Goal: Information Seeking & Learning: Learn about a topic

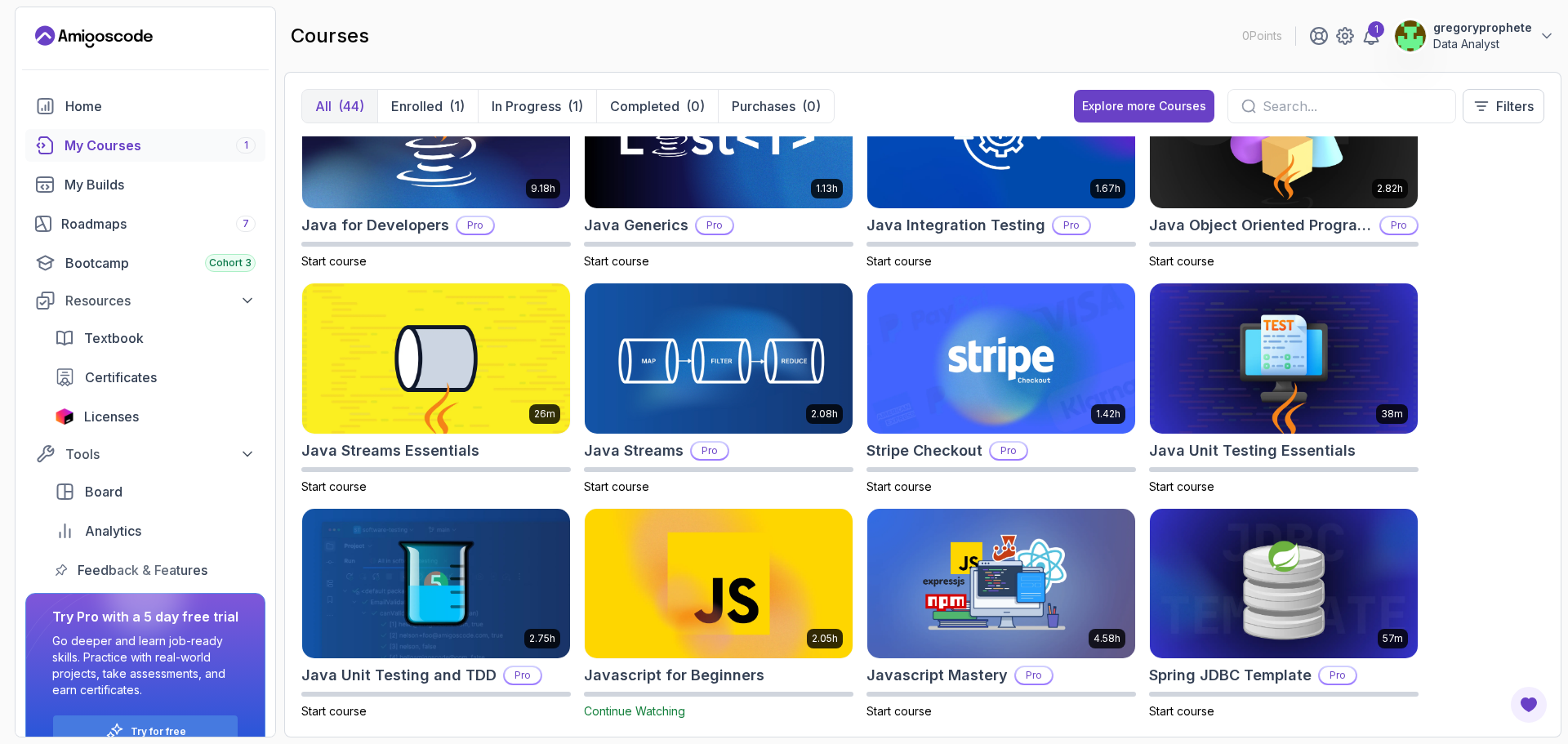
scroll to position [980, 0]
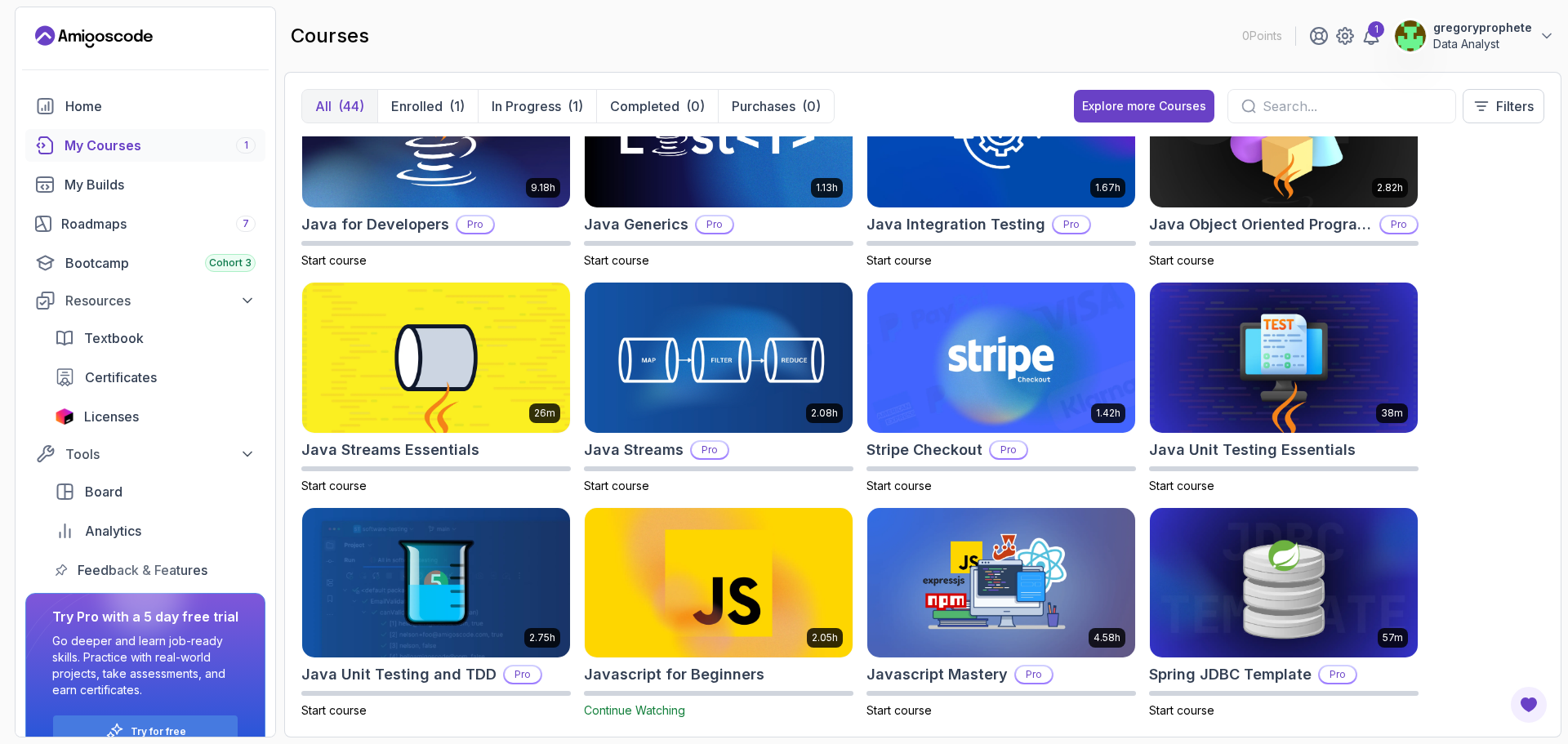
click at [706, 582] on img at bounding box center [719, 583] width 281 height 158
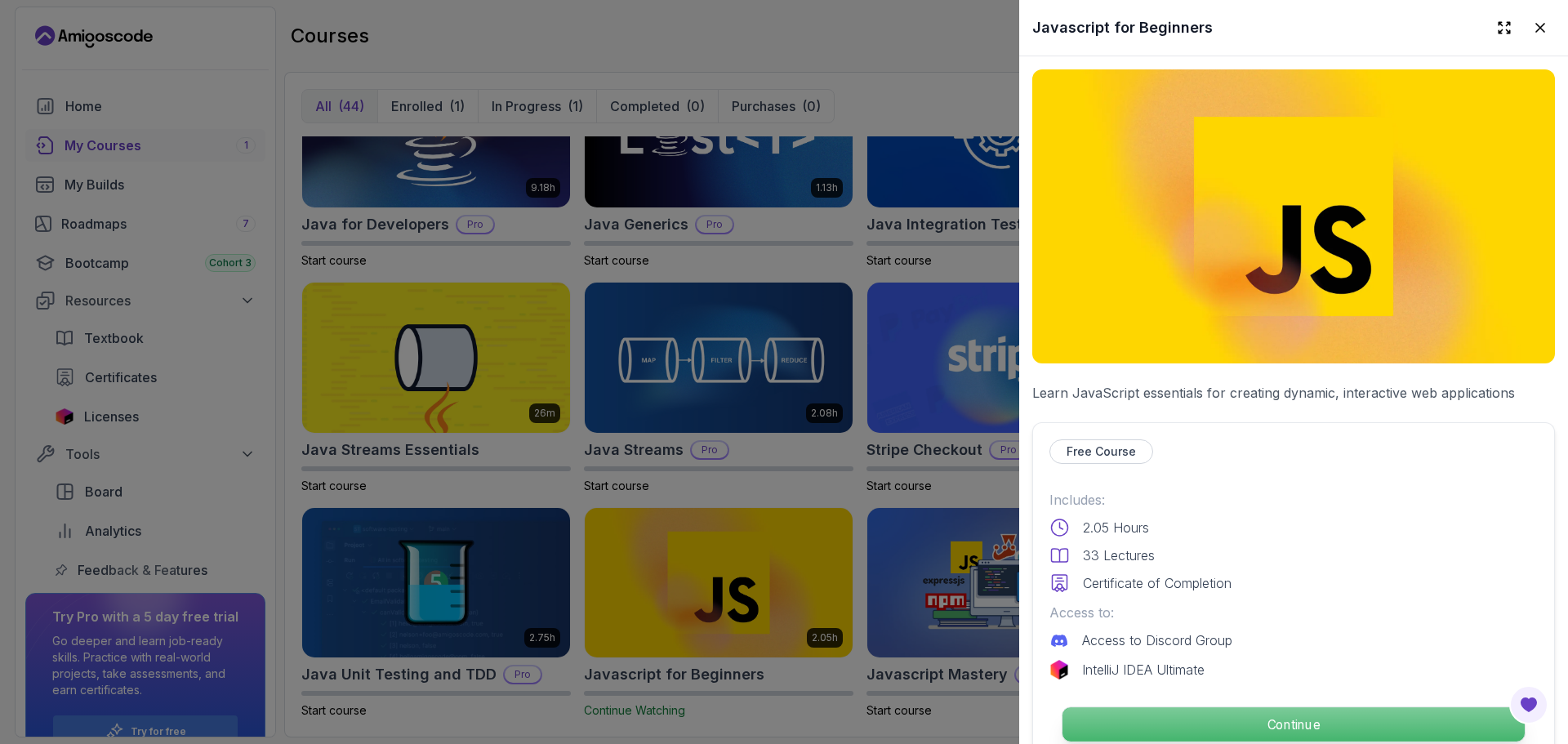
click at [1274, 717] on p "Continue" at bounding box center [1294, 725] width 463 height 35
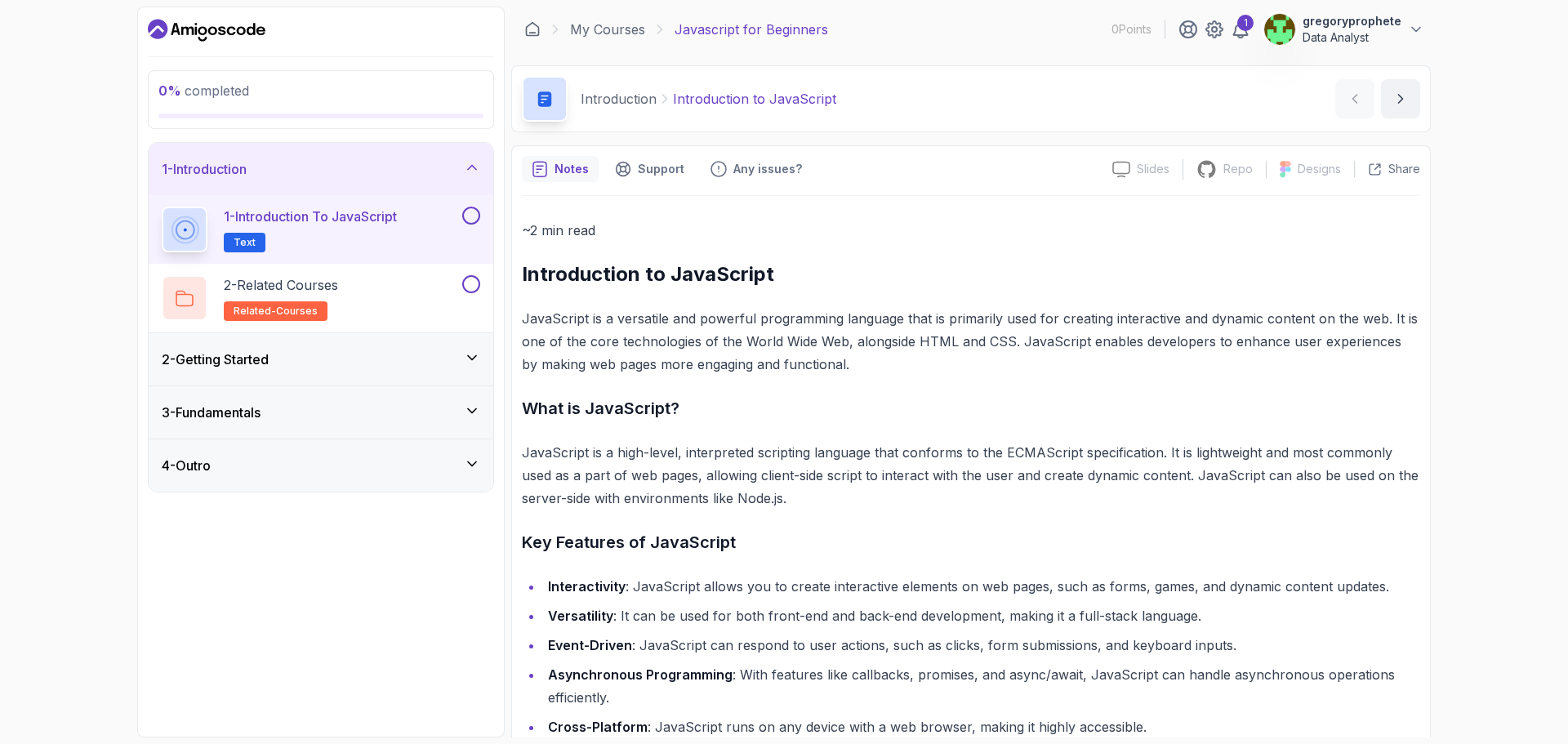
click at [482, 365] on div "2 - Getting Started" at bounding box center [321, 359] width 345 height 52
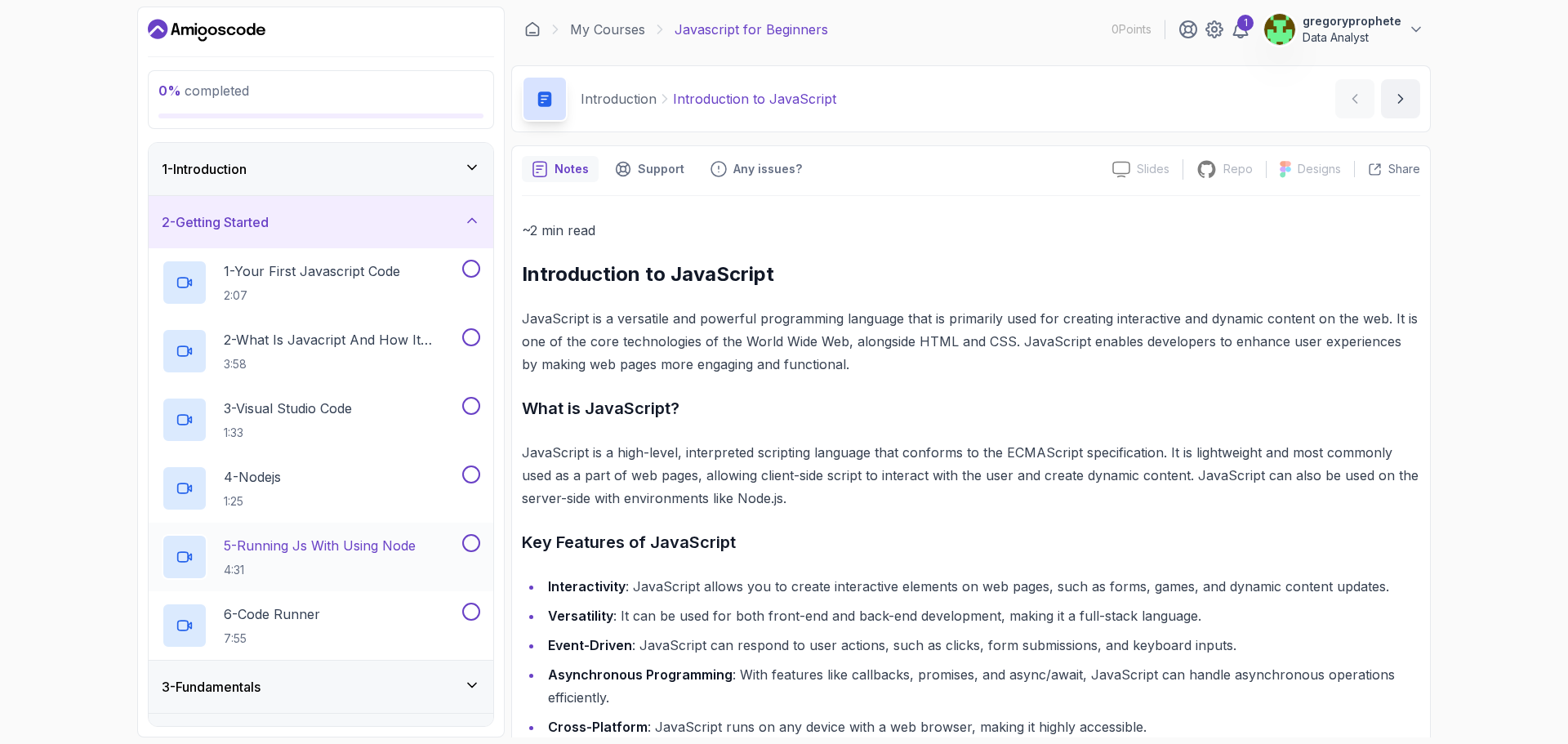
scroll to position [40, 0]
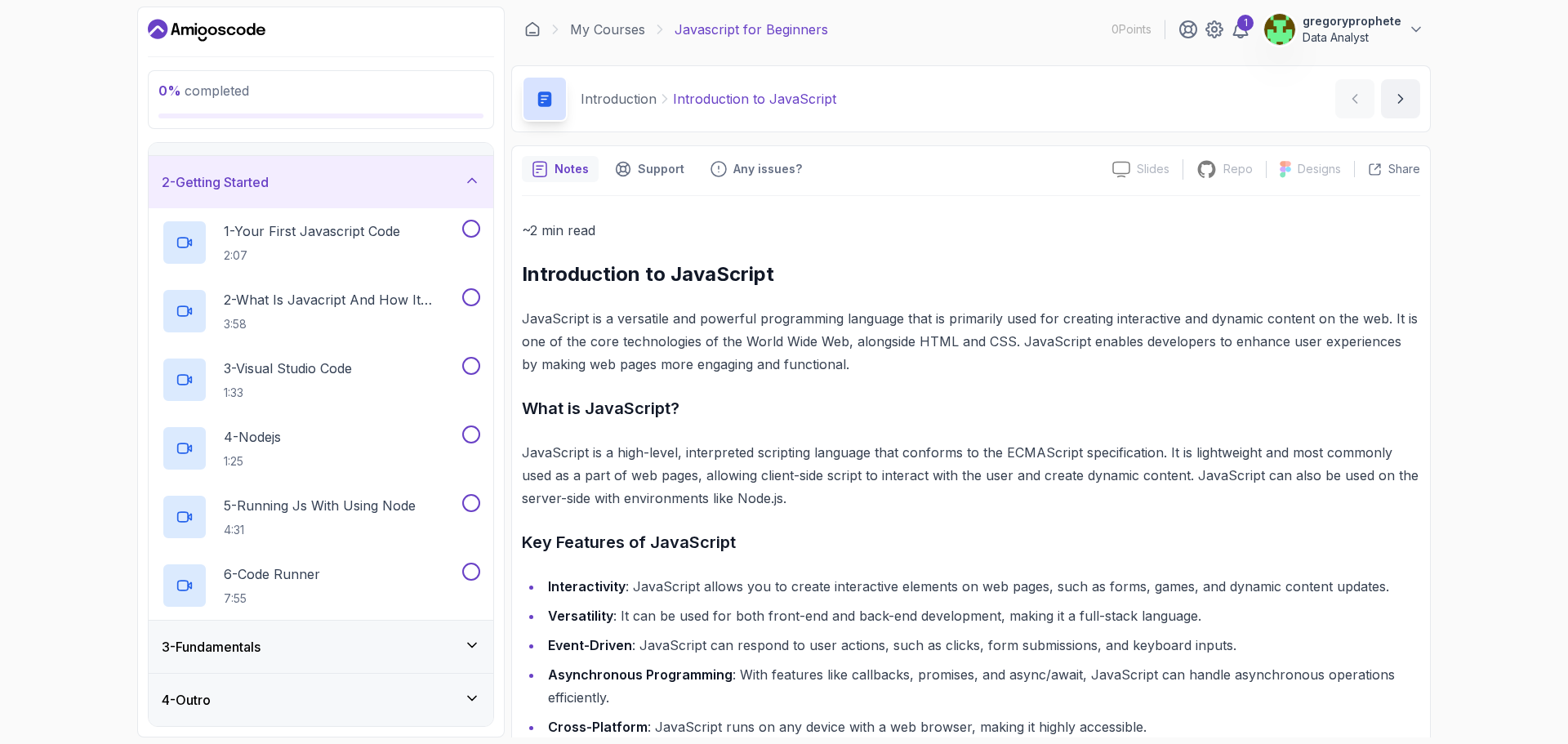
click at [478, 637] on icon at bounding box center [472, 644] width 16 height 16
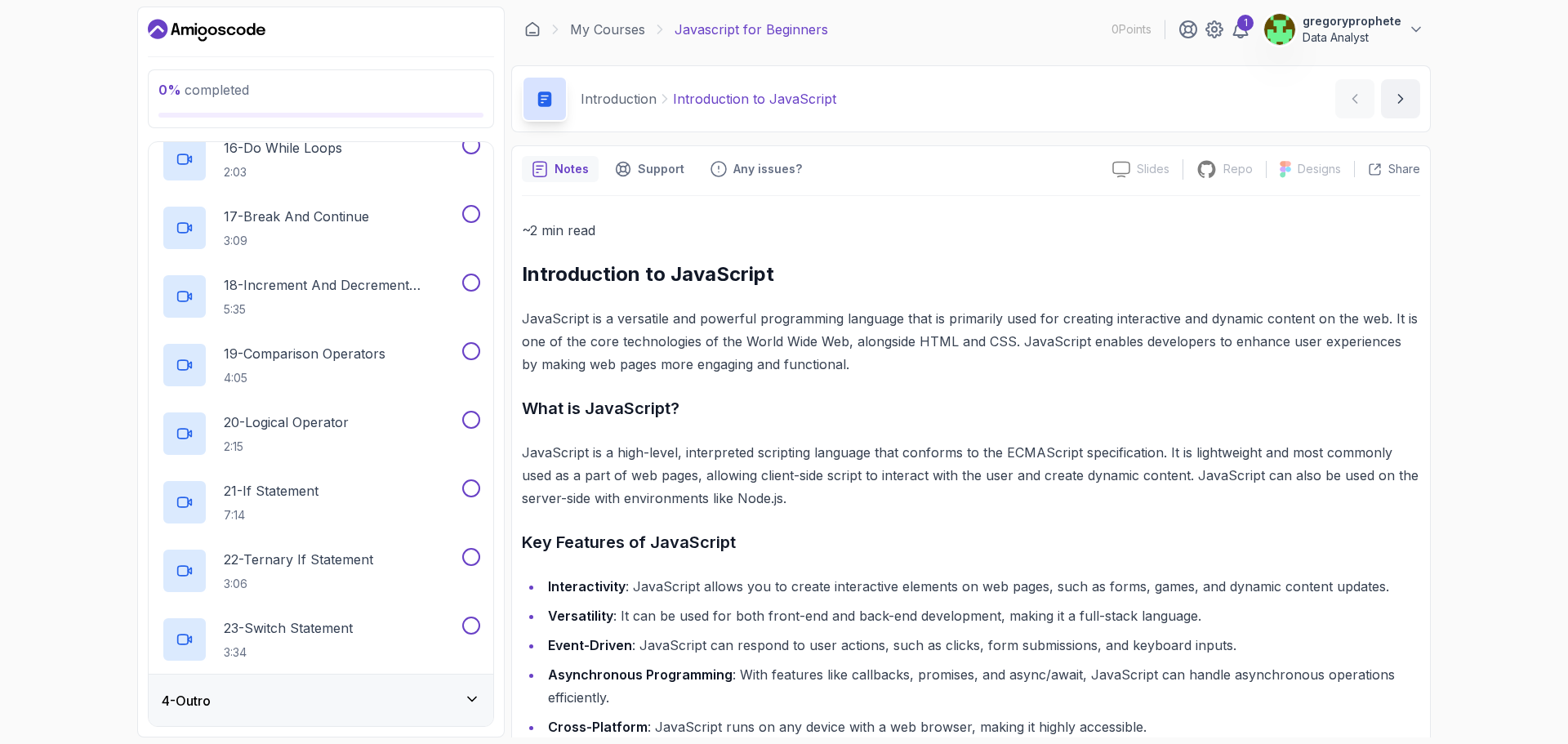
scroll to position [1206, 0]
click at [480, 703] on div "4 - Outro" at bounding box center [321, 700] width 345 height 52
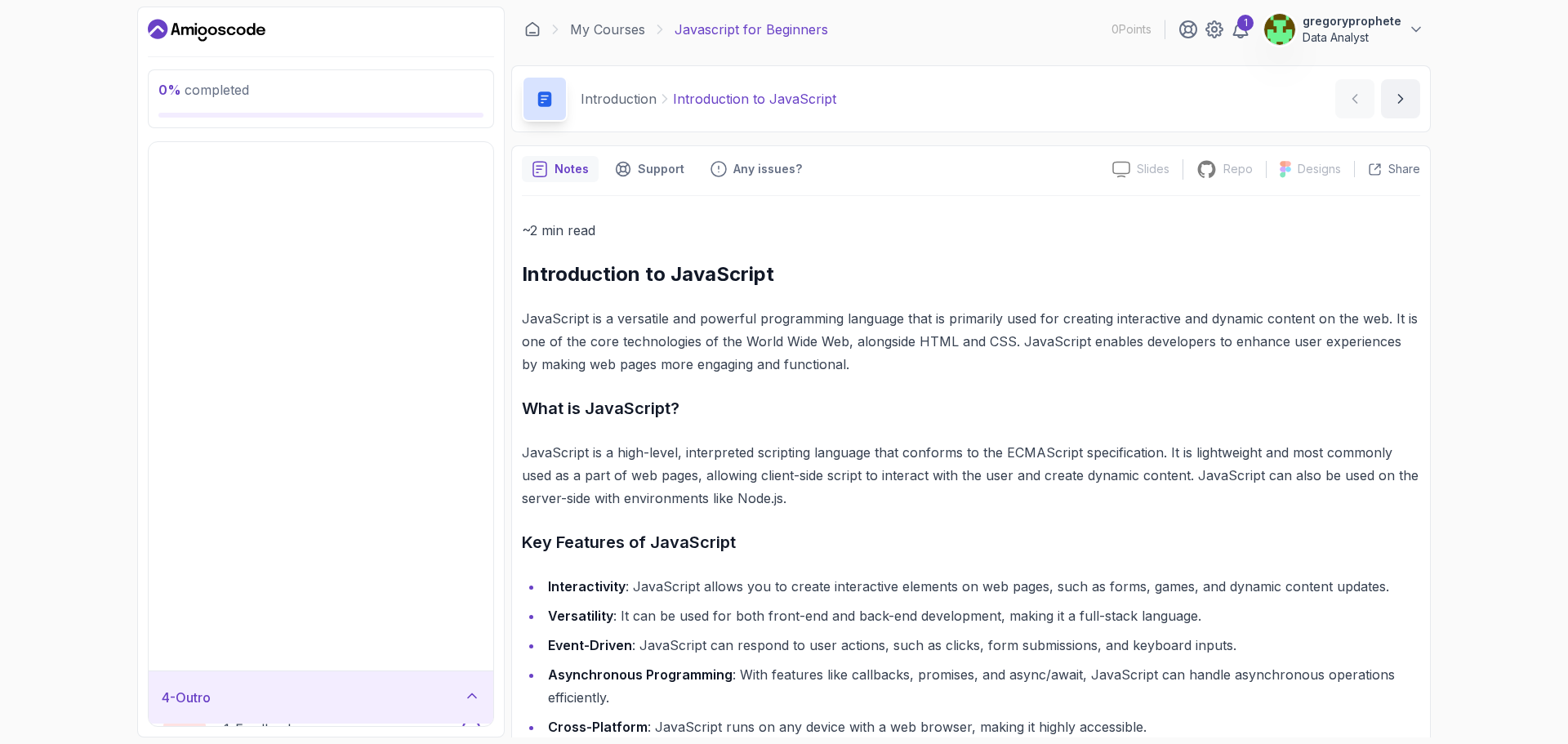
scroll to position [0, 0]
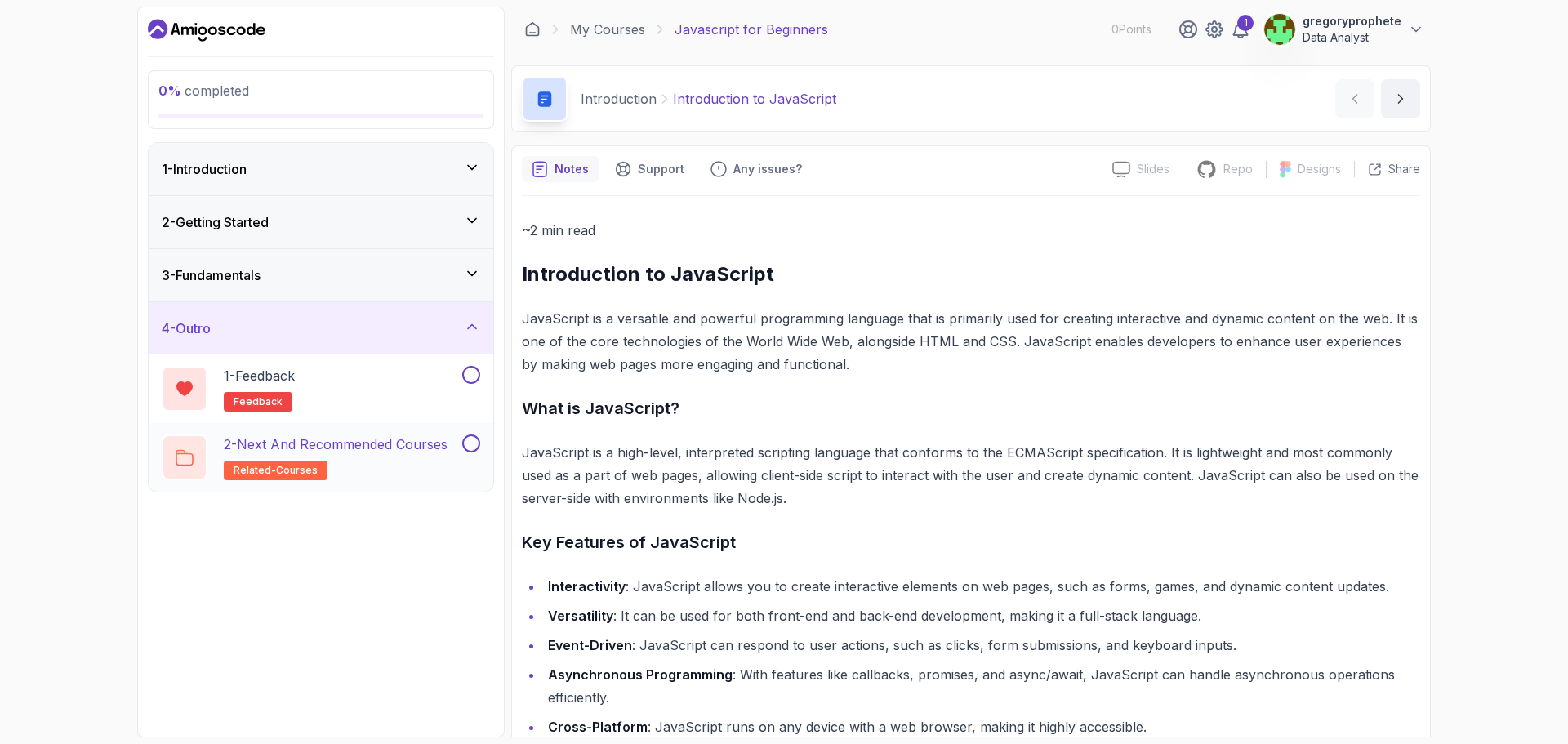
click at [405, 448] on p "2 - Next and Recommended Courses" at bounding box center [335, 444] width 224 height 20
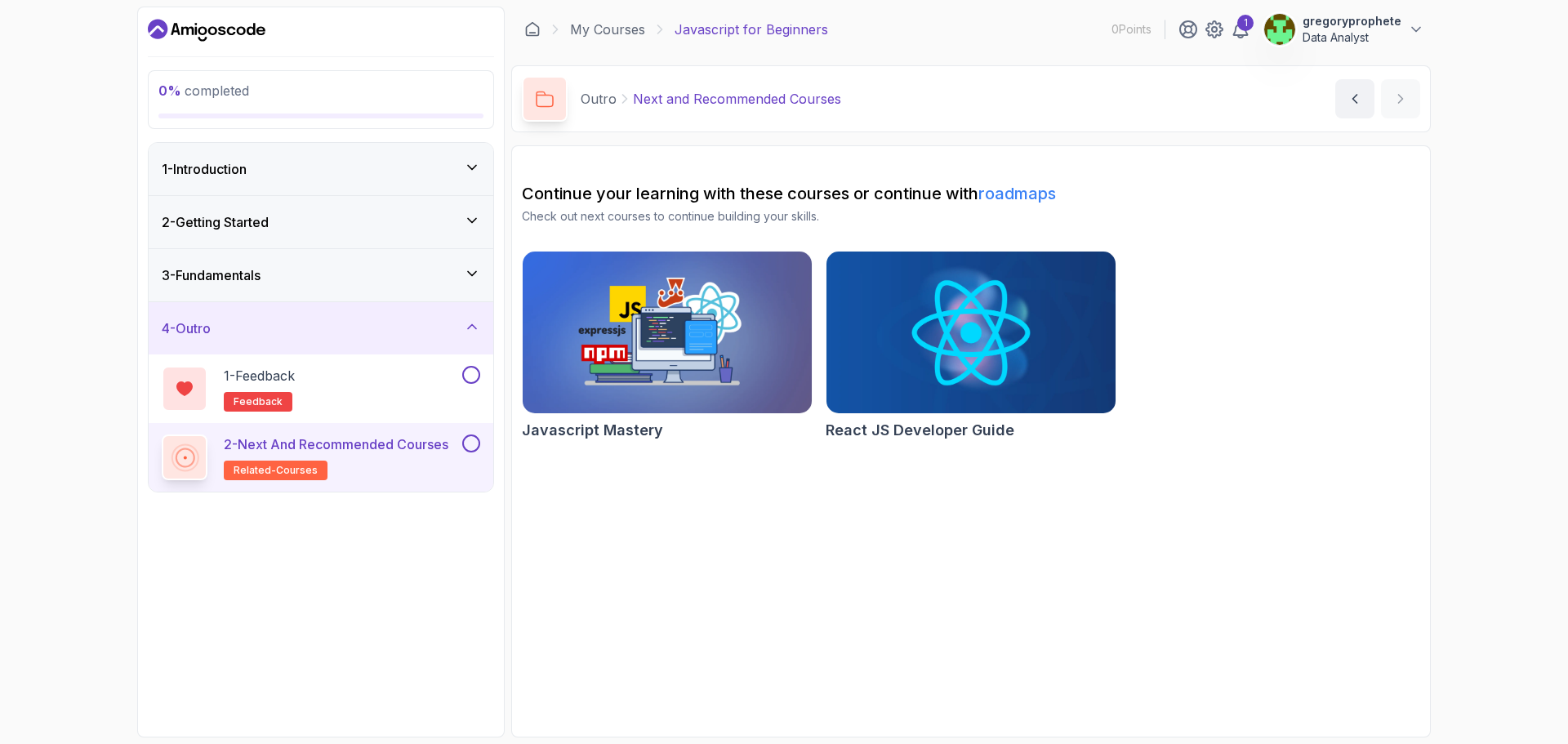
click at [667, 335] on img at bounding box center [667, 333] width 304 height 170
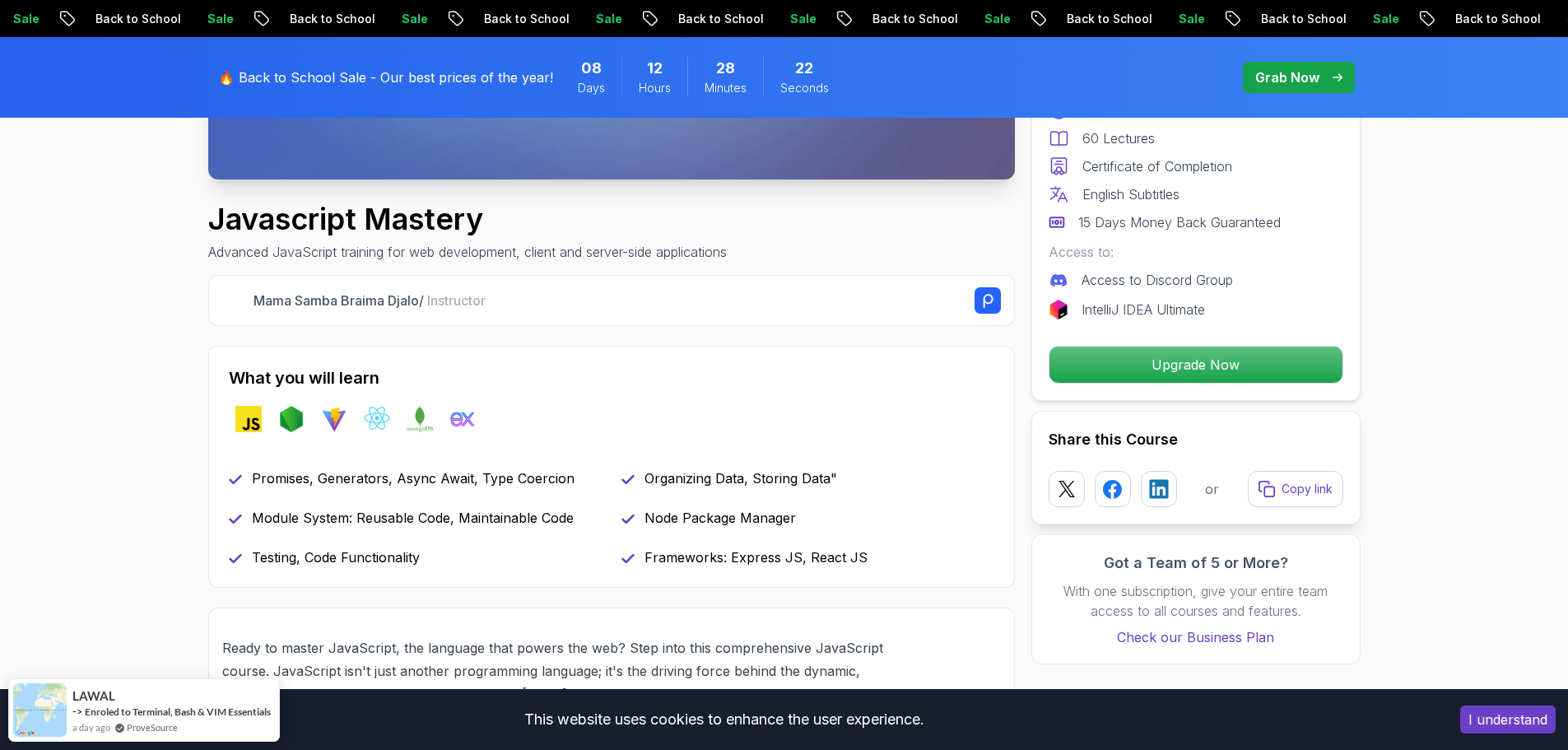
scroll to position [494, 0]
